Goal: Task Accomplishment & Management: Manage account settings

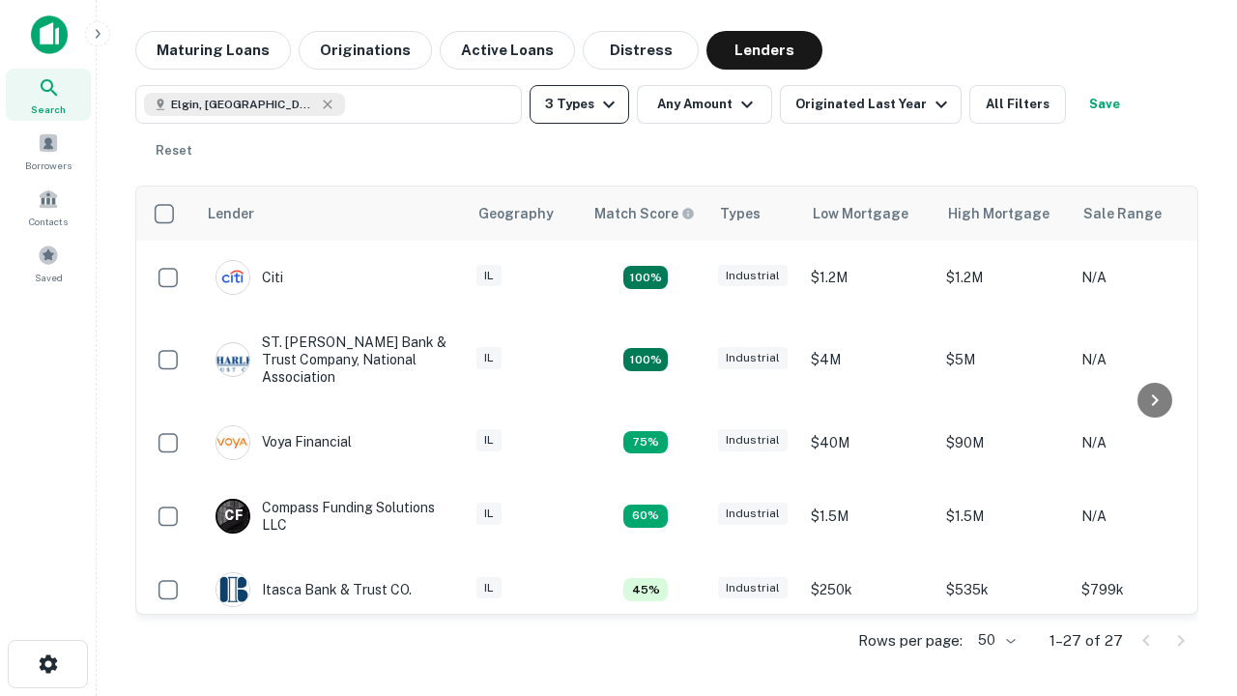
click at [579, 104] on button "3 Types" at bounding box center [580, 104] width 100 height 39
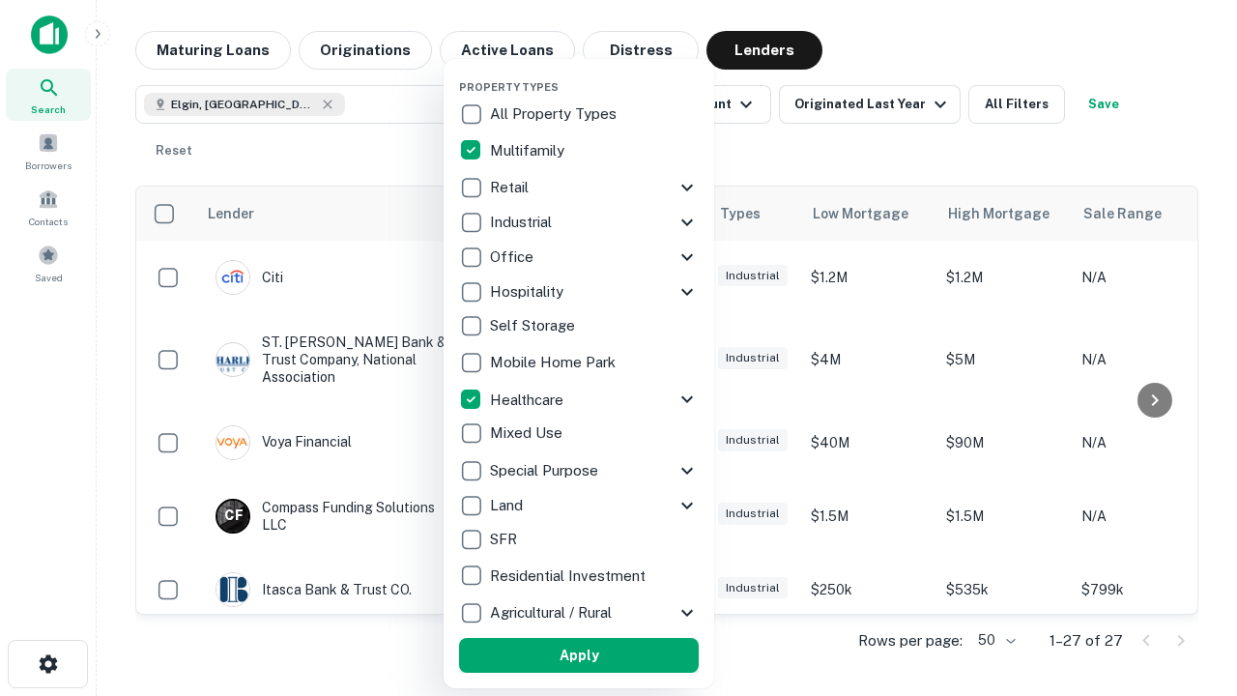
click at [579, 655] on button "Apply" at bounding box center [579, 655] width 240 height 35
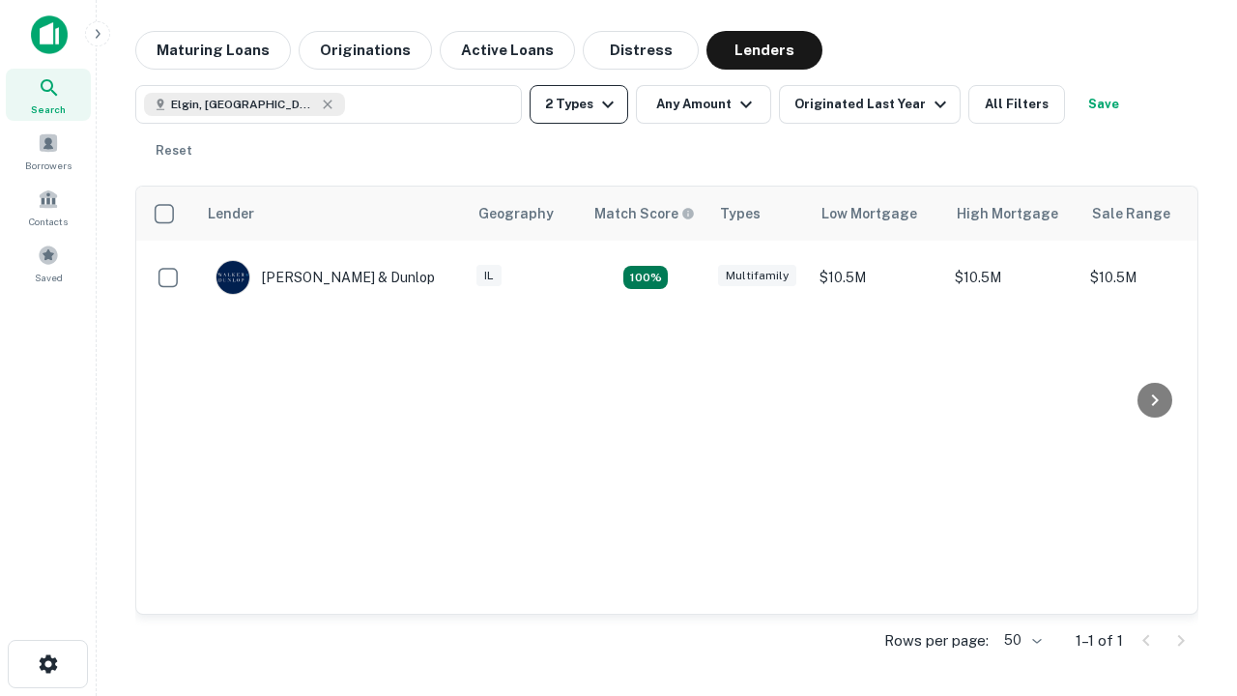
click at [579, 104] on button "2 Types" at bounding box center [579, 104] width 99 height 39
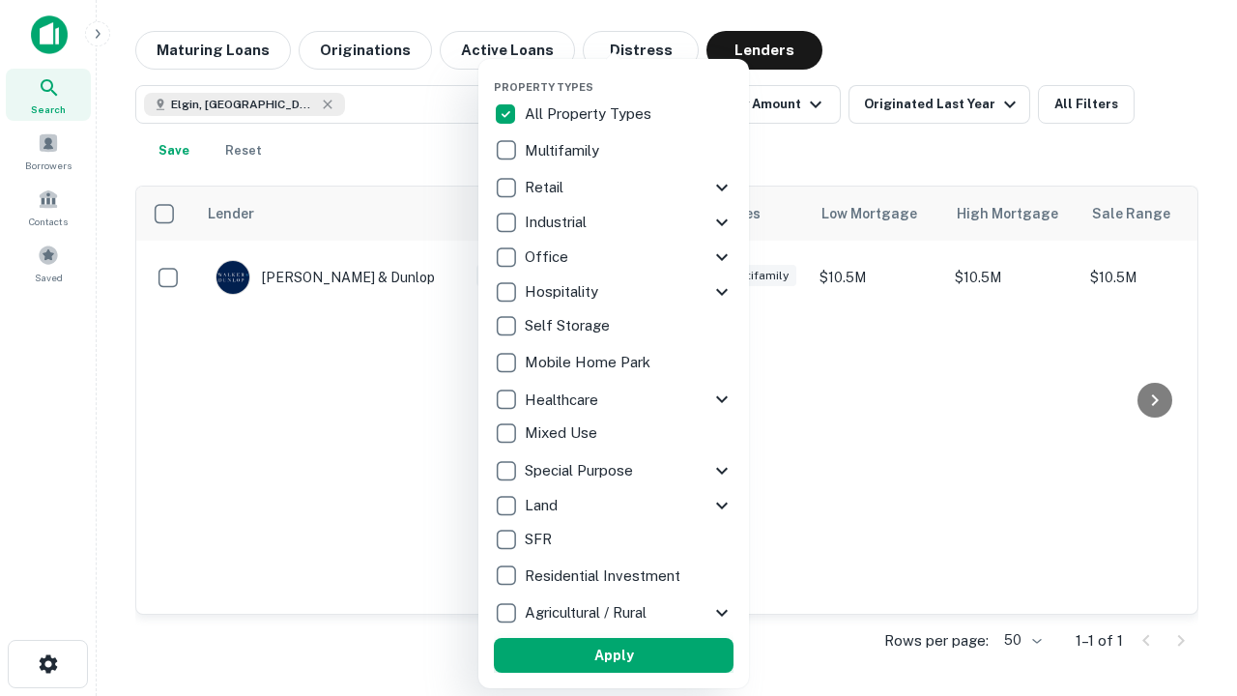
click at [614, 655] on button "Apply" at bounding box center [614, 655] width 240 height 35
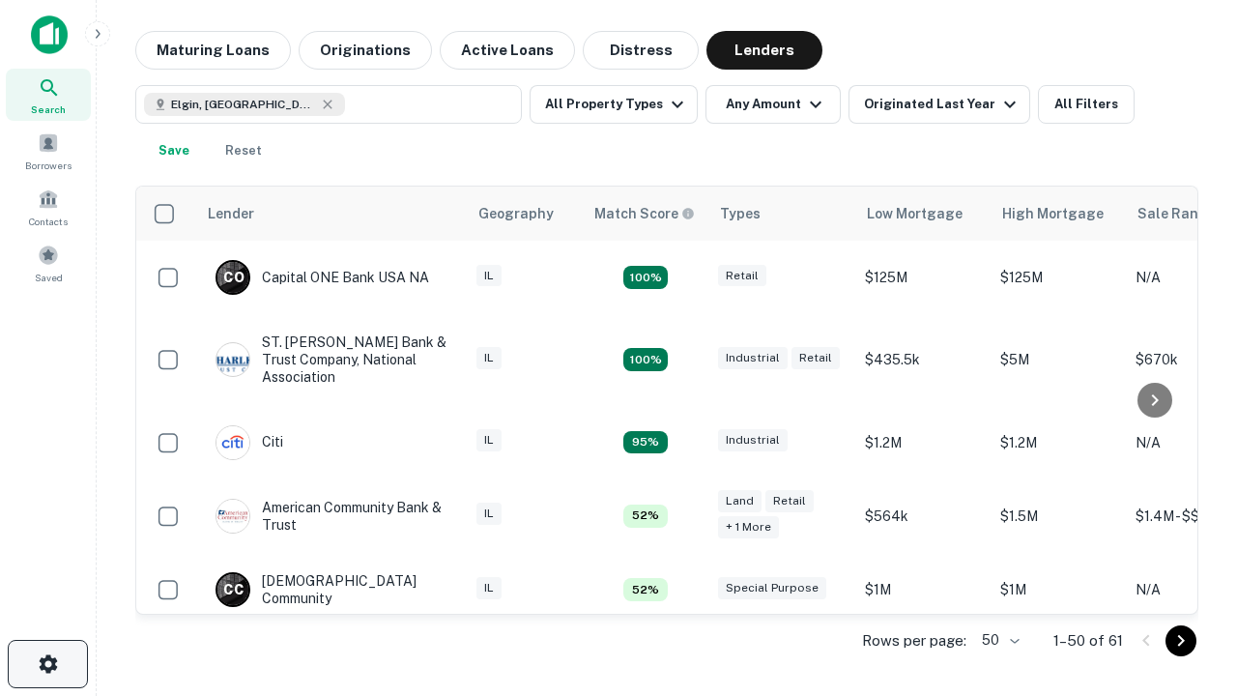
click at [47, 664] on icon "button" at bounding box center [48, 664] width 23 height 23
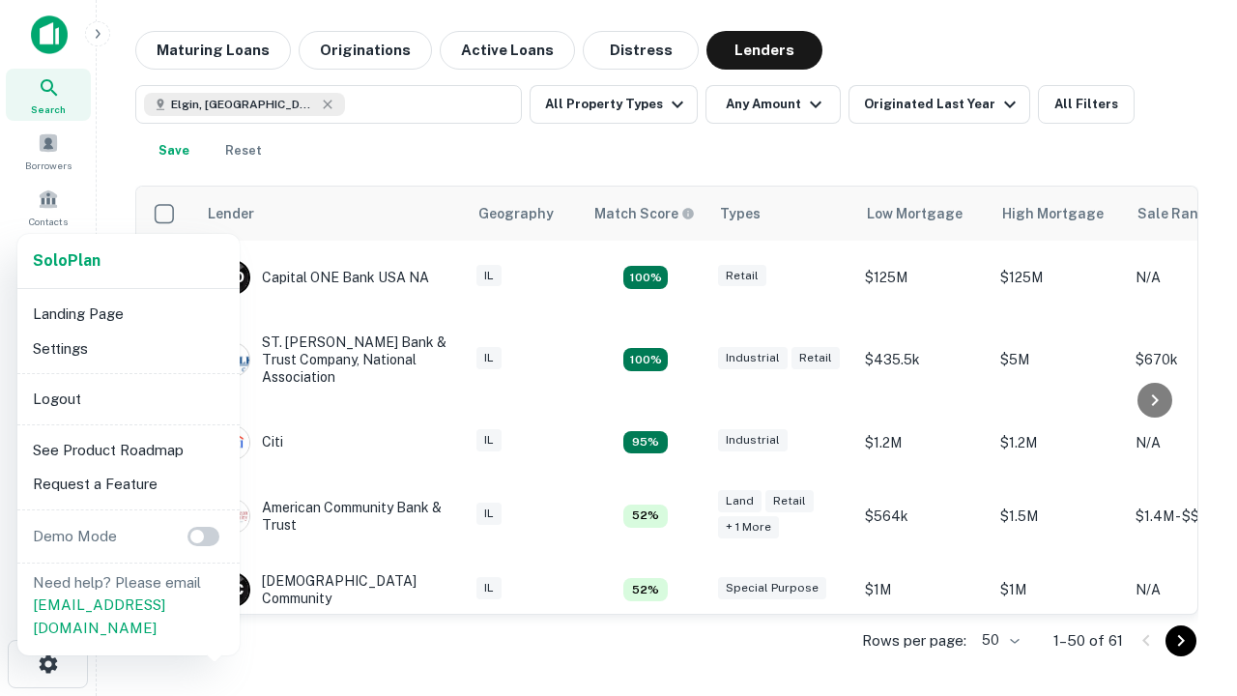
click at [128, 398] on li "Logout" at bounding box center [128, 399] width 207 height 35
